Goal: Check status

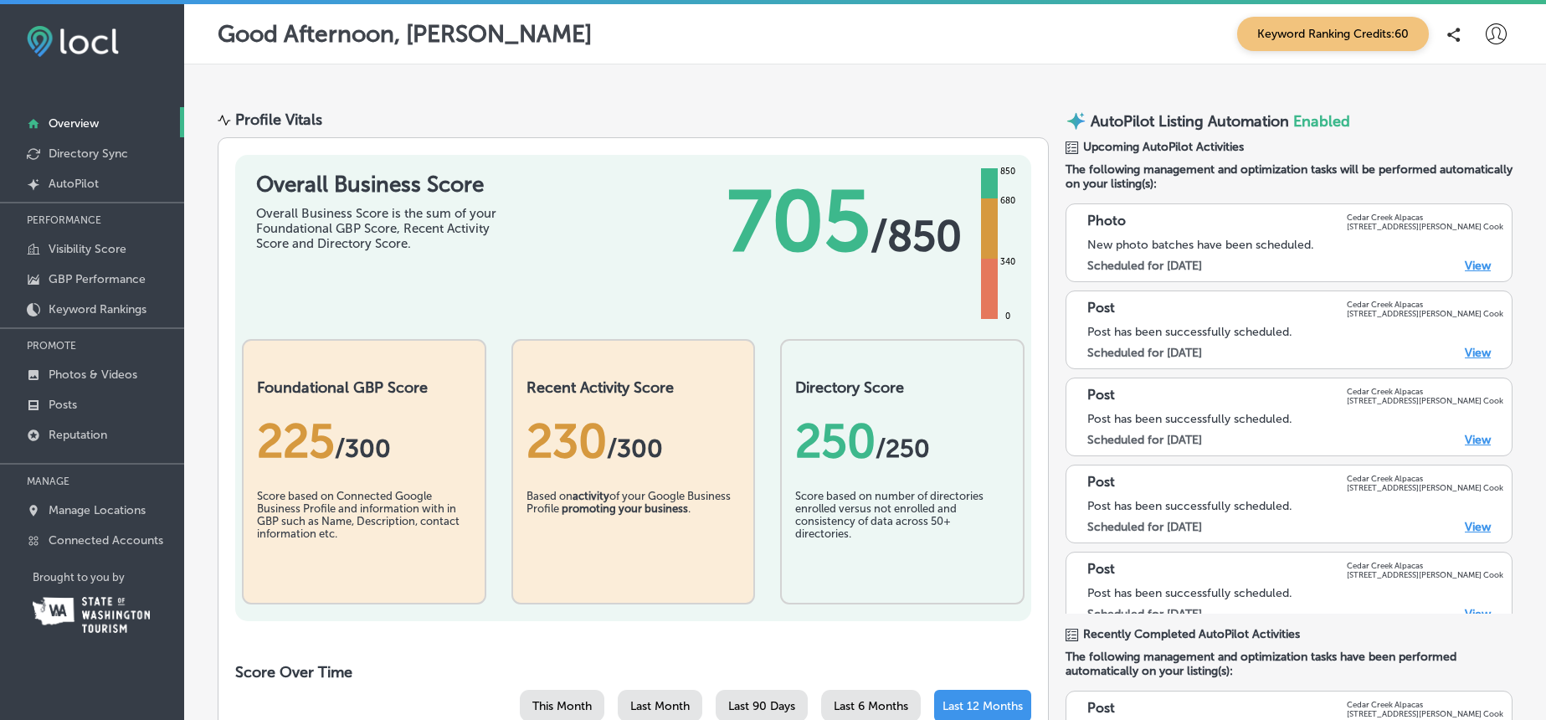
scroll to position [17, 0]
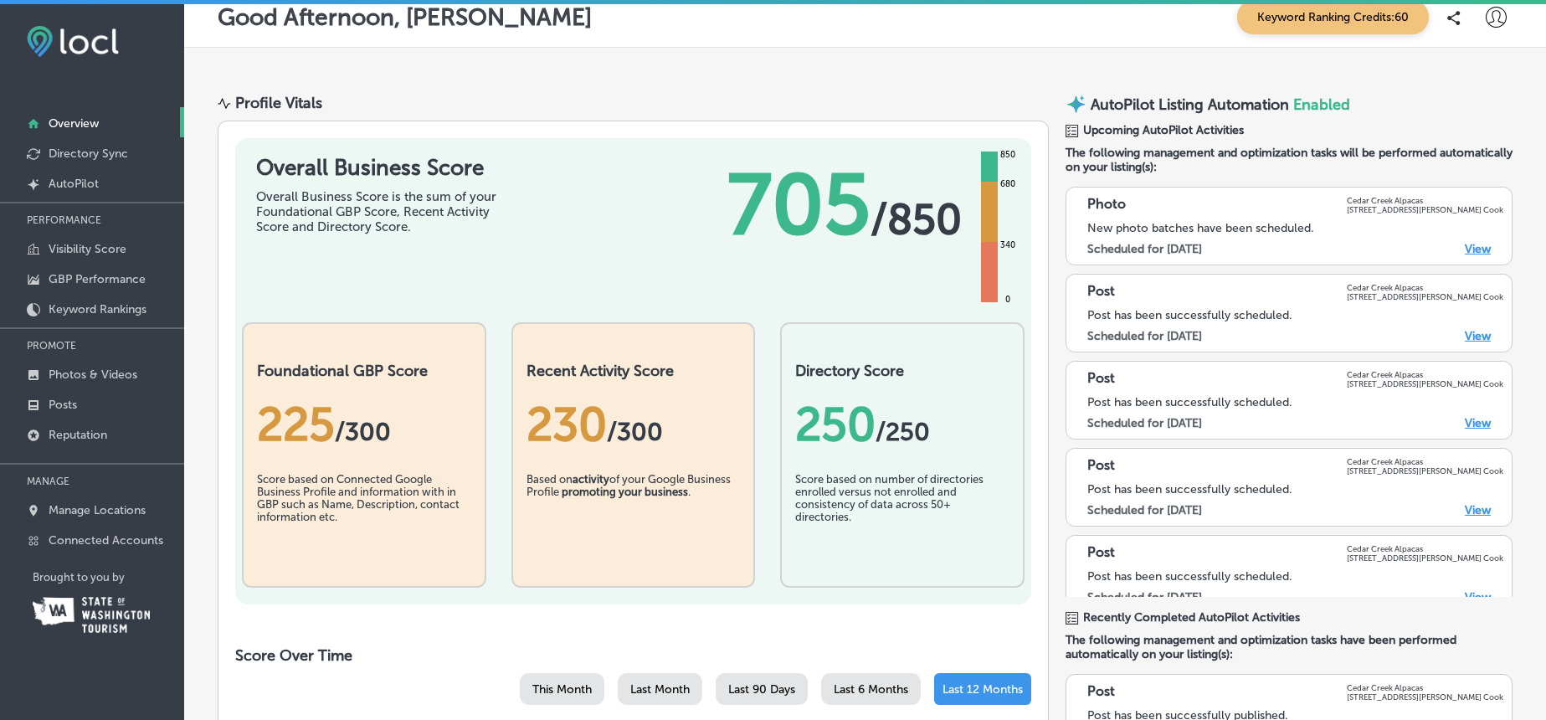
click at [69, 120] on p "Overview" at bounding box center [74, 123] width 50 height 14
